Goal: Navigation & Orientation: Find specific page/section

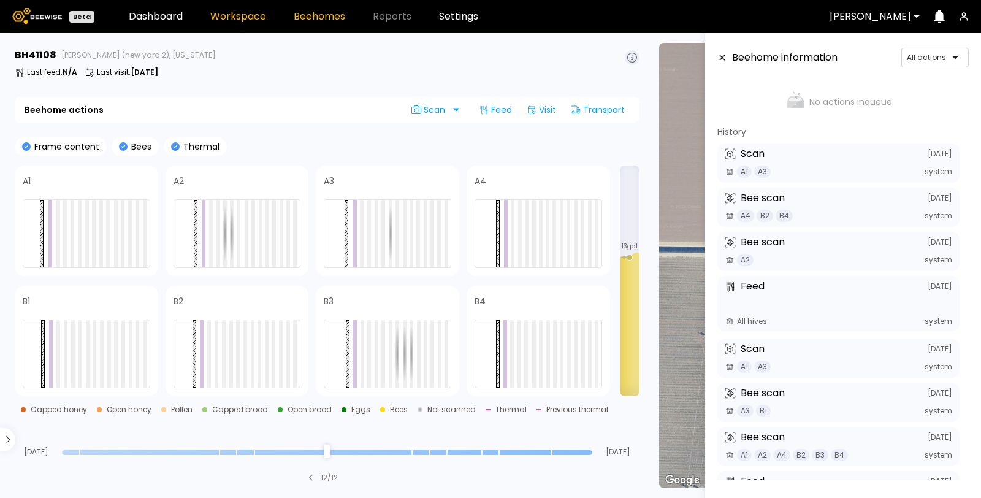
scroll to position [53, 0]
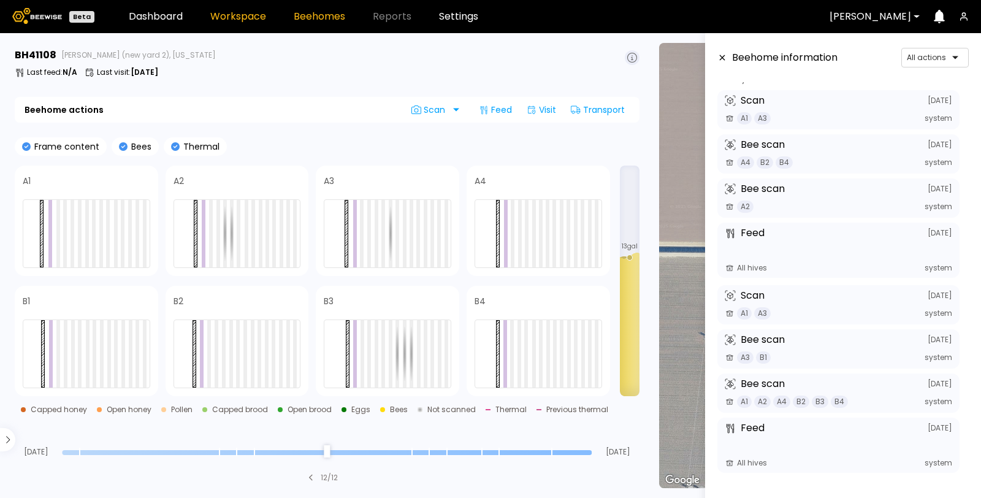
click at [228, 18] on link "Workspace" at bounding box center [238, 17] width 56 height 10
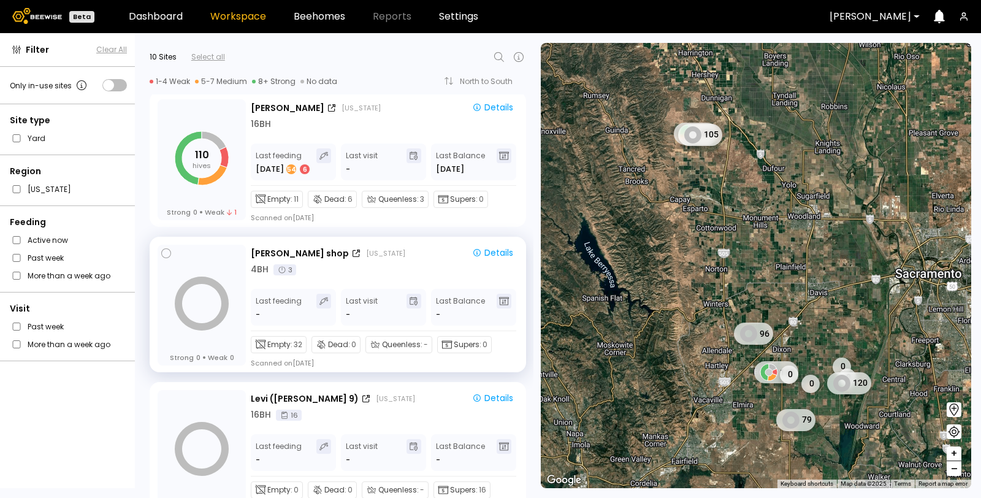
scroll to position [446, 0]
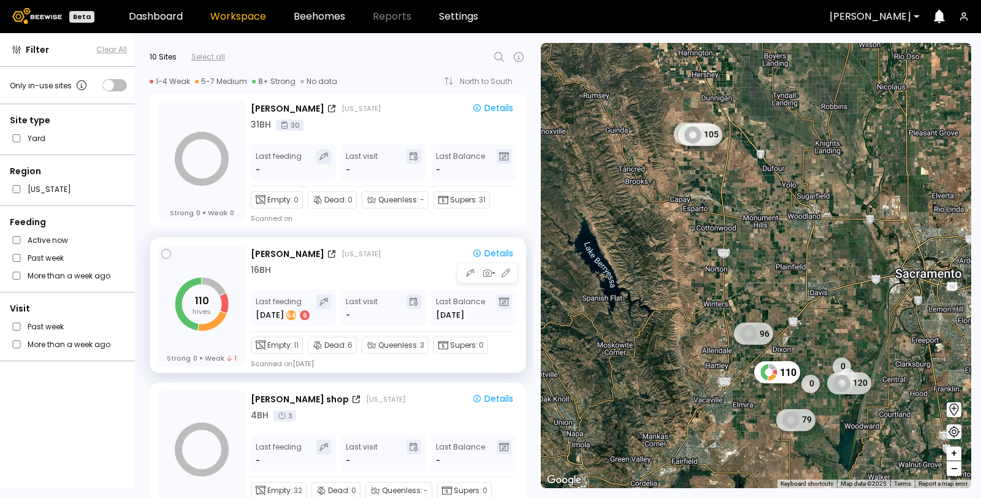
click at [343, 259] on div "[PERSON_NAME] [US_STATE] Details" at bounding box center [384, 254] width 267 height 15
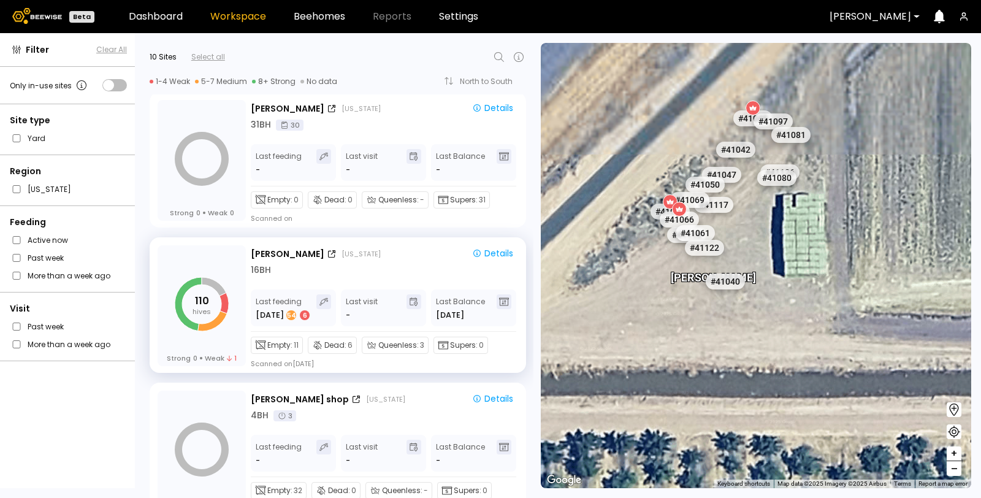
drag, startPoint x: 682, startPoint y: 215, endPoint x: 748, endPoint y: 468, distance: 261.8
click at [748, 475] on div "[PERSON_NAME] # 41073 # 41110 # 40069 # 40702 # 40203 # 40200 # 40714 # 40345 #…" at bounding box center [756, 265] width 430 height 445
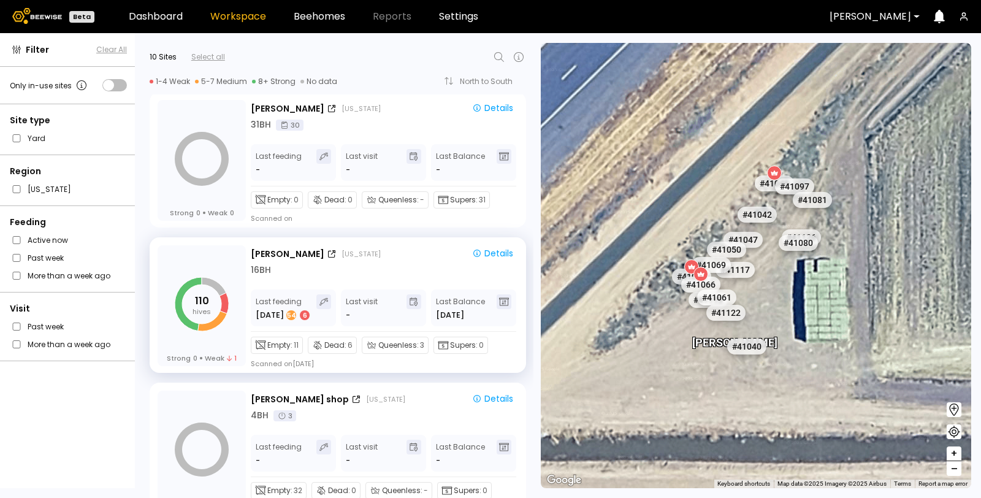
click at [740, 354] on div "[PERSON_NAME]" at bounding box center [777, 349] width 85 height 26
click at [740, 350] on div "# 41040" at bounding box center [746, 347] width 43 height 20
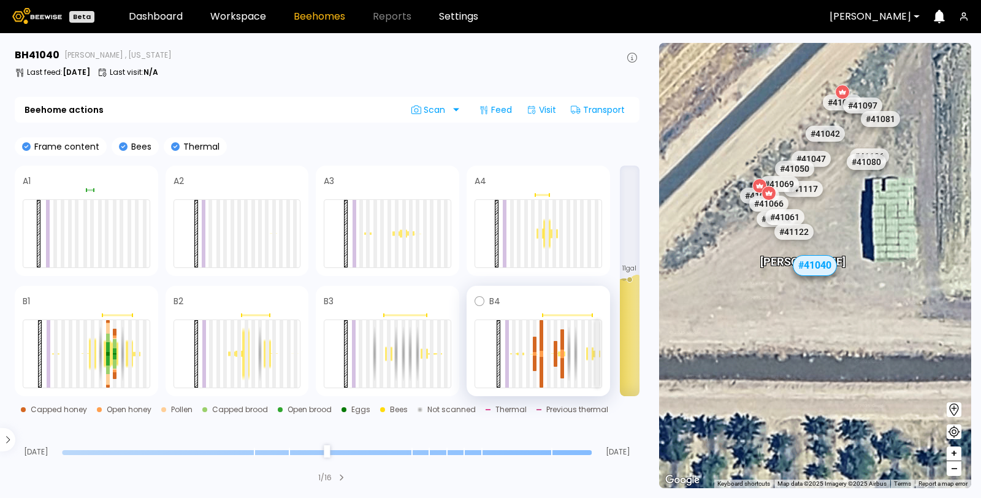
click at [599, 329] on div at bounding box center [597, 353] width 4 height 67
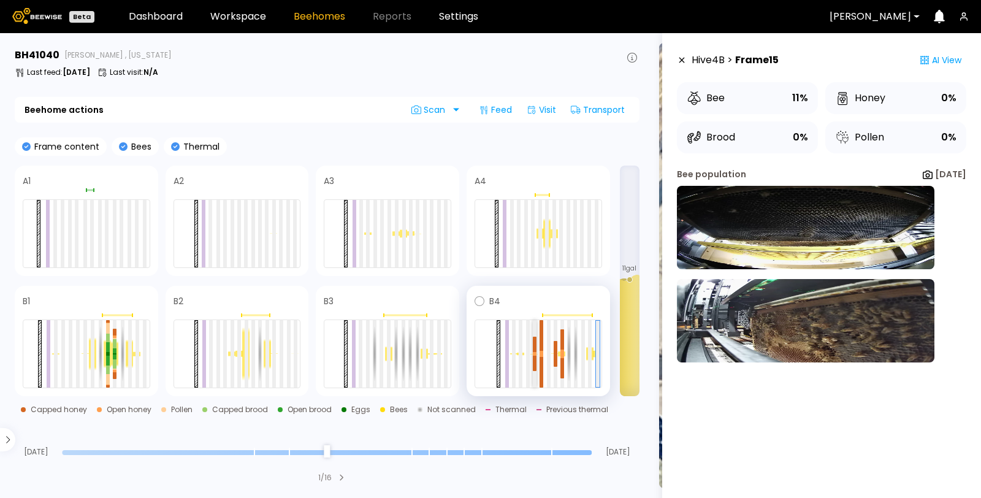
click at [534, 328] on div at bounding box center [535, 353] width 4 height 67
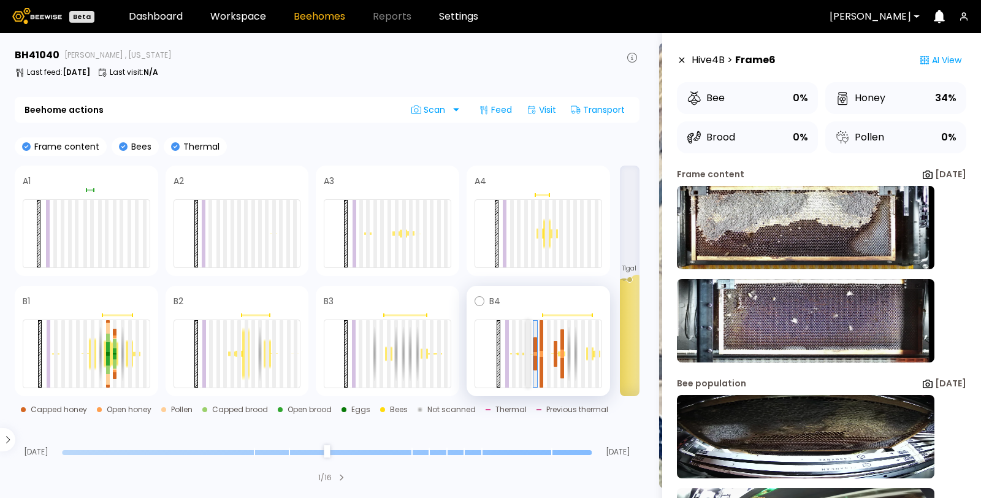
click at [528, 329] on div at bounding box center [528, 353] width 4 height 67
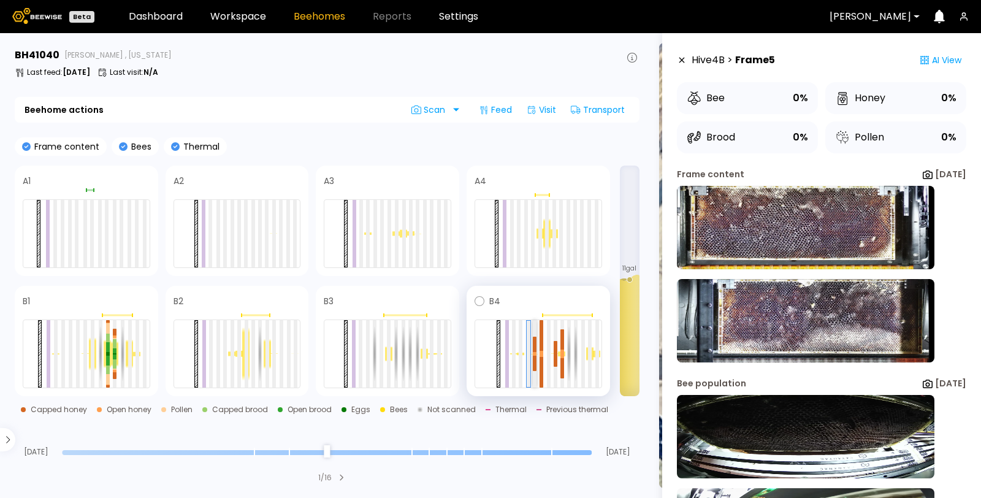
click at [535, 332] on div at bounding box center [535, 353] width 4 height 67
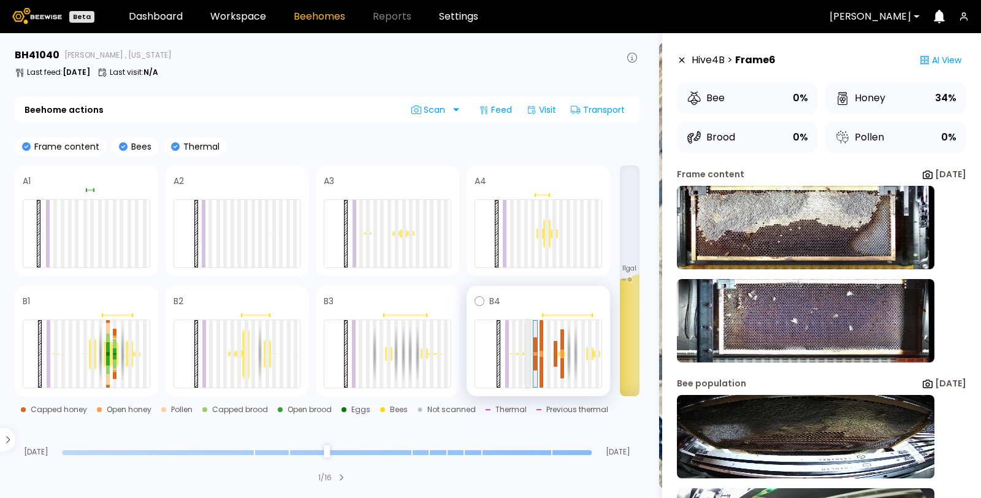
click at [527, 332] on div at bounding box center [528, 353] width 4 height 67
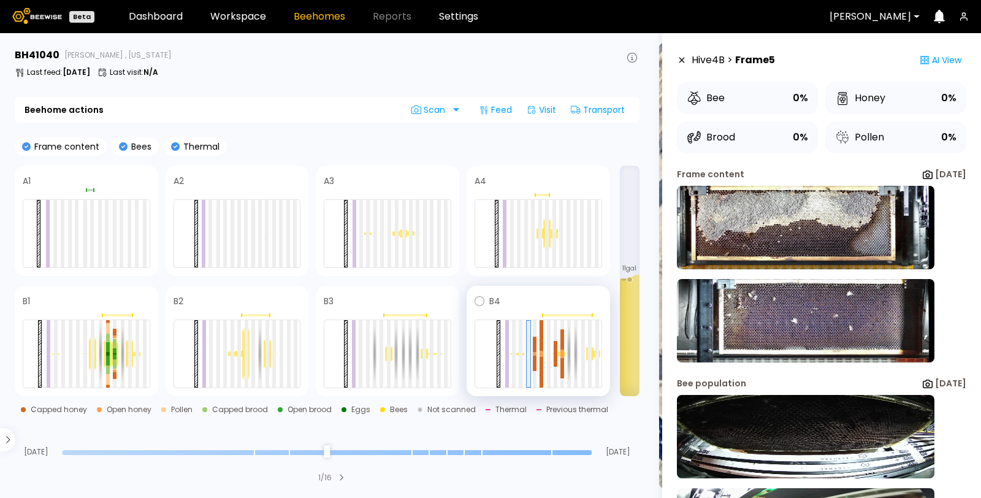
click at [524, 331] on div at bounding box center [539, 353] width 128 height 69
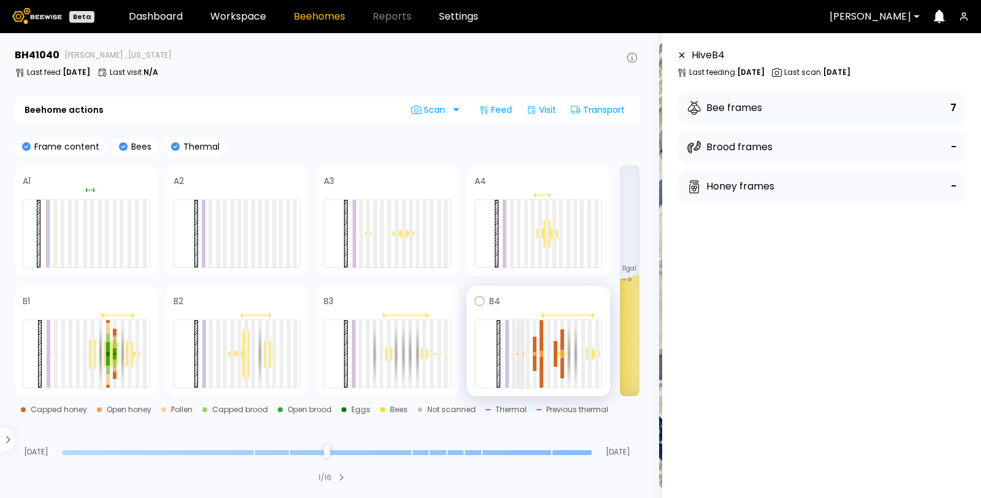
click at [519, 332] on div at bounding box center [521, 353] width 4 height 67
